Goal: Information Seeking & Learning: Check status

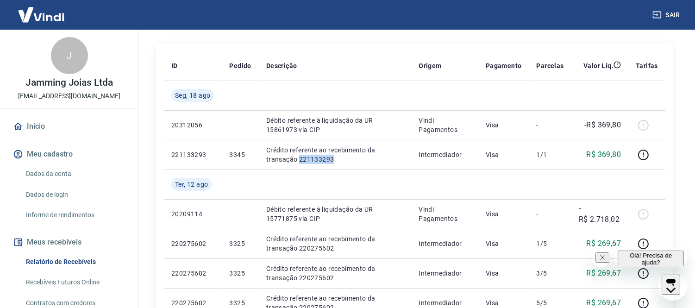
scroll to position [103, 0]
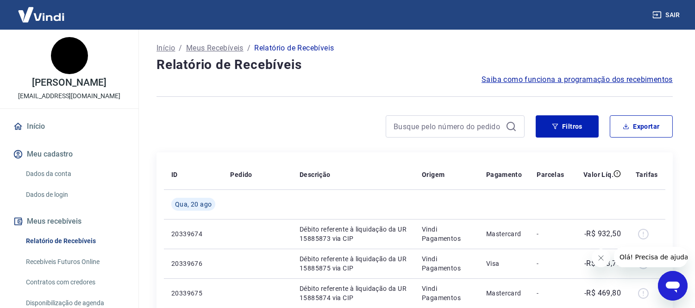
click at [599, 258] on icon "Fechar mensagem da empresa" at bounding box center [600, 257] width 5 height 5
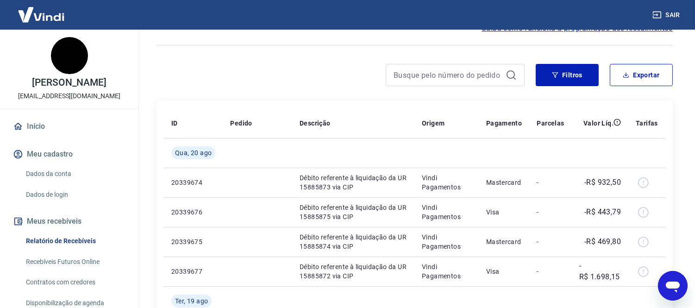
scroll to position [103, 0]
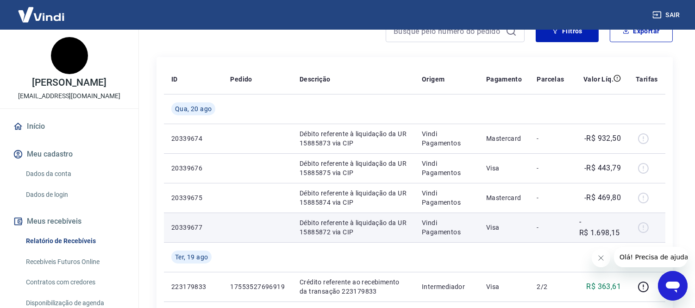
scroll to position [103, 0]
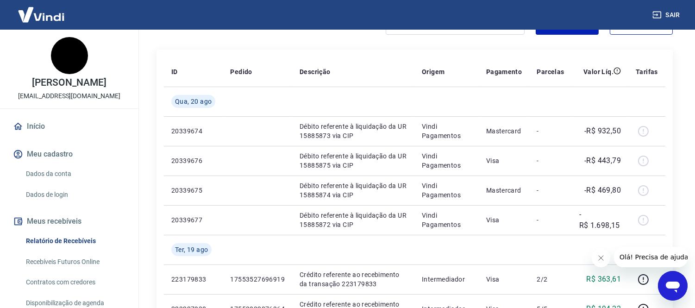
drag, startPoint x: 629, startPoint y: 182, endPoint x: 681, endPoint y: 197, distance: 54.5
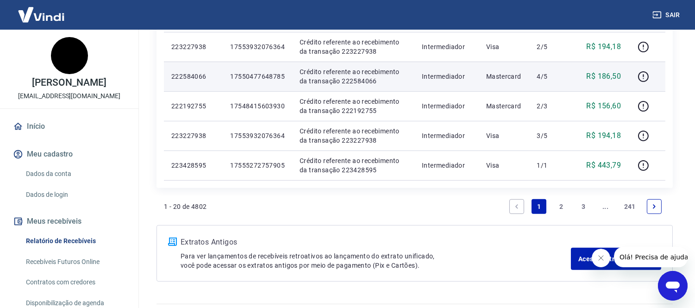
scroll to position [669, 0]
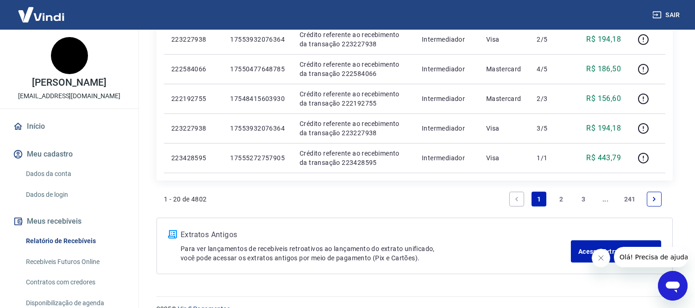
click at [561, 196] on link "2" at bounding box center [561, 199] width 15 height 15
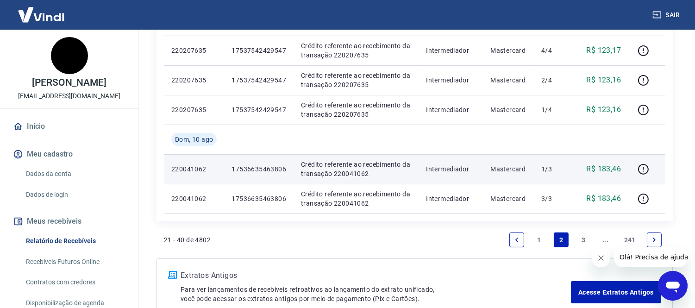
scroll to position [744, 0]
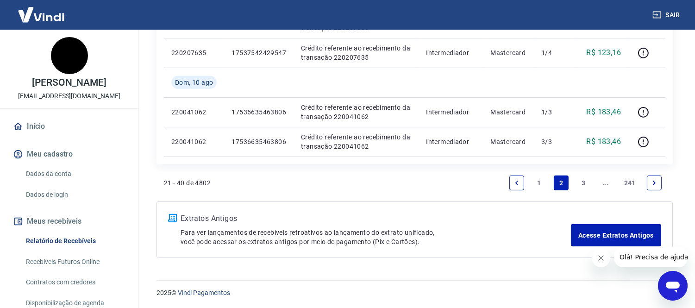
click at [534, 182] on link "1" at bounding box center [539, 183] width 15 height 15
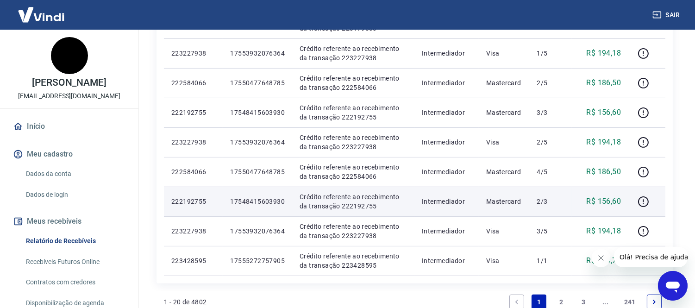
scroll to position [617, 0]
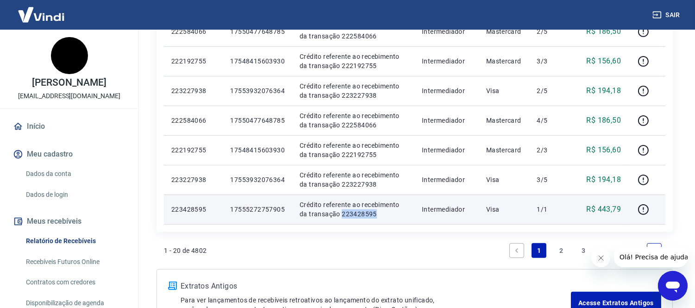
drag, startPoint x: 330, startPoint y: 214, endPoint x: 366, endPoint y: 209, distance: 36.4
click at [366, 209] on p "Crédito referente ao recebimento da transação 223428595" at bounding box center [353, 209] width 107 height 19
copy p "223428595"
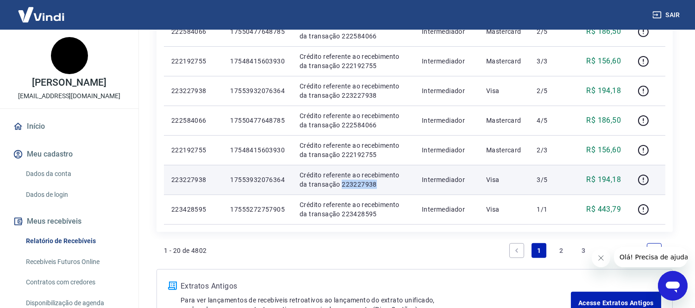
drag, startPoint x: 331, startPoint y: 184, endPoint x: 367, endPoint y: 183, distance: 36.1
click at [367, 183] on p "Crédito referente ao recebimento da transação 223227938" at bounding box center [353, 179] width 107 height 19
copy p "223227938"
